Goal: Transaction & Acquisition: Purchase product/service

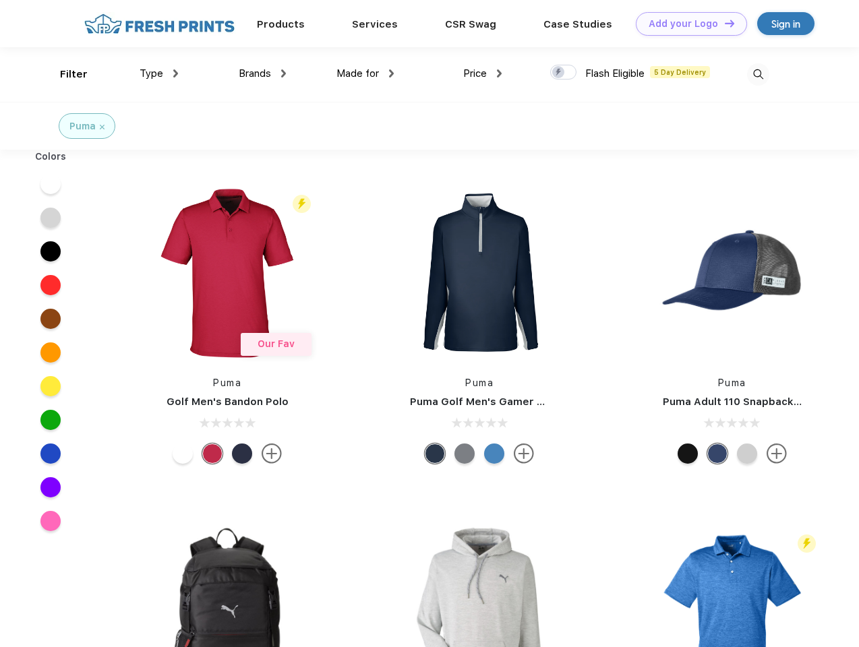
scroll to position [1, 0]
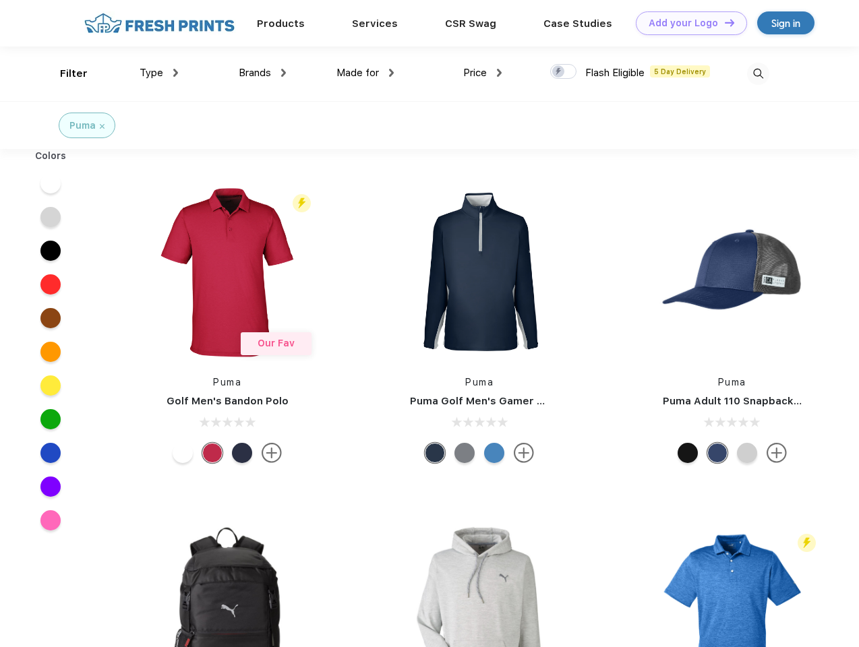
click at [686, 23] on link "Add your Logo Design Tool" at bounding box center [690, 23] width 111 height 24
click at [65, 73] on div "Filter" at bounding box center [74, 73] width 28 height 15
click at [159, 73] on span "Type" at bounding box center [151, 73] width 24 height 12
click at [262, 73] on span "Brands" at bounding box center [255, 73] width 32 height 12
click at [365, 73] on span "Made for" at bounding box center [357, 73] width 42 height 12
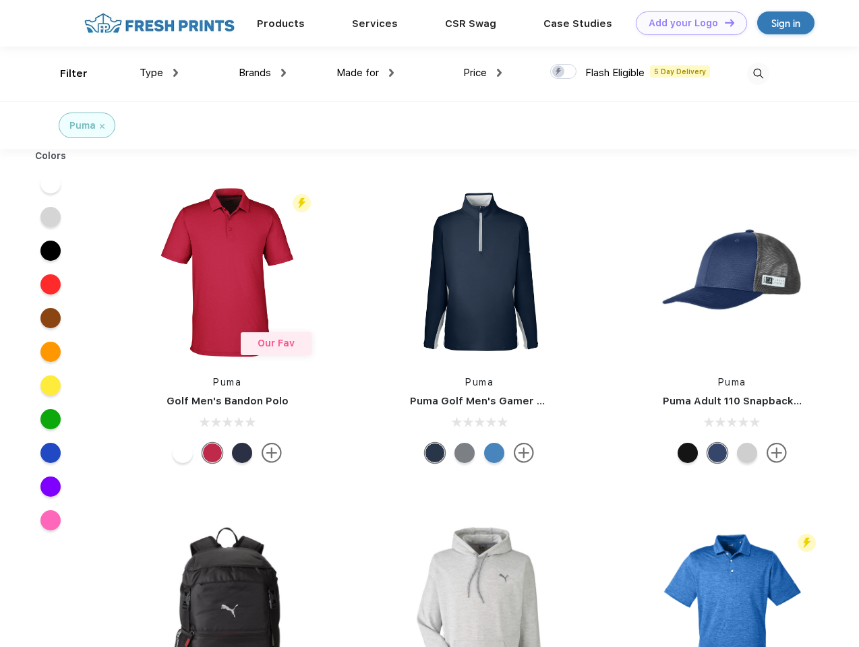
click at [483, 73] on span "Price" at bounding box center [475, 73] width 24 height 12
click at [563, 72] on div at bounding box center [563, 71] width 26 height 15
click at [559, 72] on input "checkbox" at bounding box center [554, 67] width 9 height 9
click at [757, 73] on img at bounding box center [758, 74] width 22 height 22
click at [51, 183] on div at bounding box center [51, 183] width 52 height 34
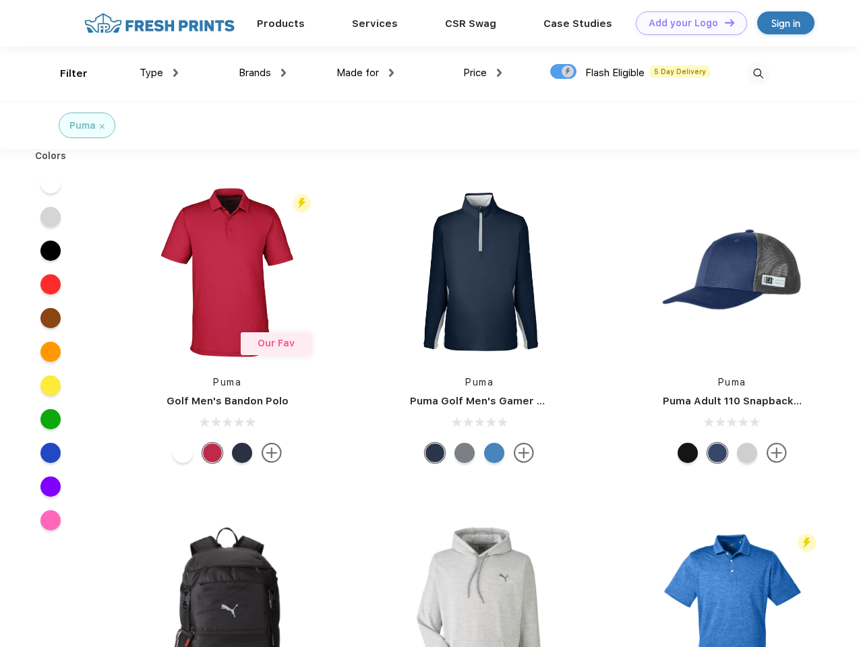
click at [51, 217] on div at bounding box center [51, 217] width 52 height 34
